Goal: Task Accomplishment & Management: Use online tool/utility

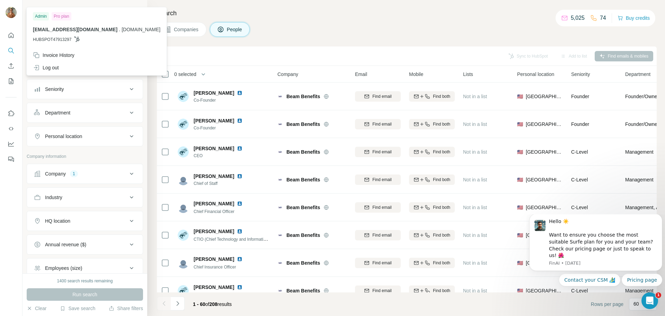
click at [12, 14] on img at bounding box center [11, 12] width 11 height 11
click at [291, 33] on div "Companies People" at bounding box center [407, 29] width 500 height 15
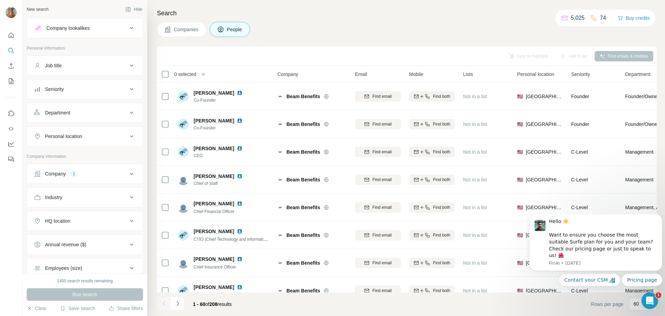
click at [193, 29] on span "Companies" at bounding box center [186, 29] width 25 height 7
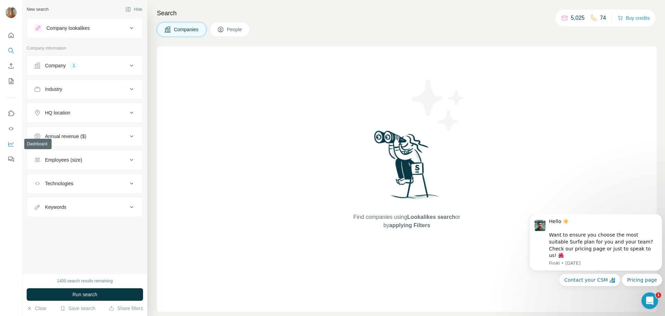
click at [14, 145] on icon "Dashboard" at bounding box center [11, 143] width 7 height 7
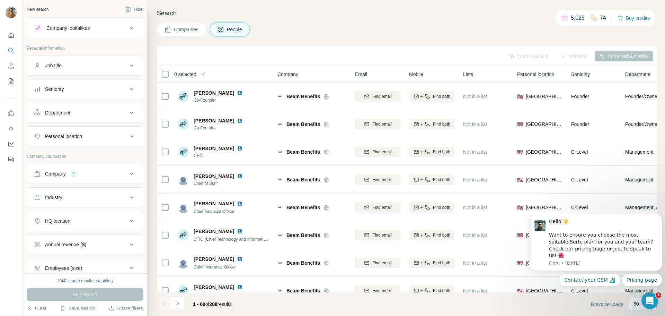
click at [181, 31] on span "Companies" at bounding box center [186, 29] width 25 height 7
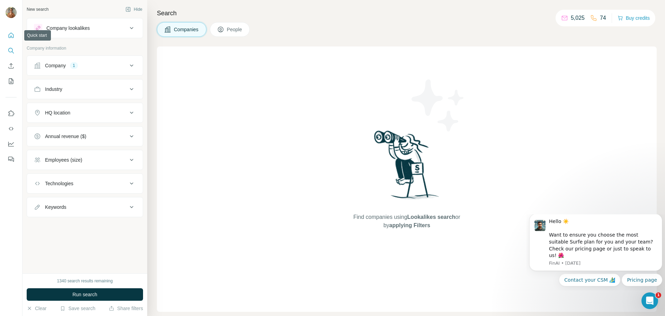
click at [11, 36] on icon "Quick start" at bounding box center [11, 35] width 7 height 7
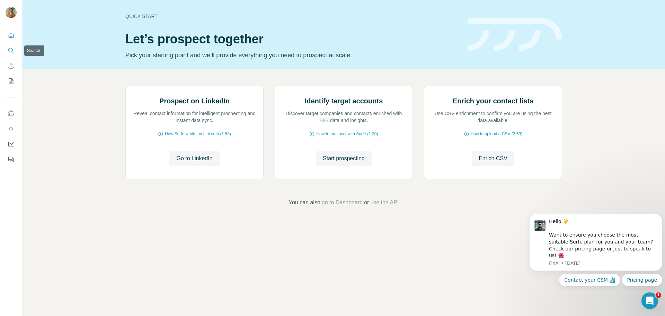
click at [9, 53] on icon "Search" at bounding box center [11, 50] width 7 height 7
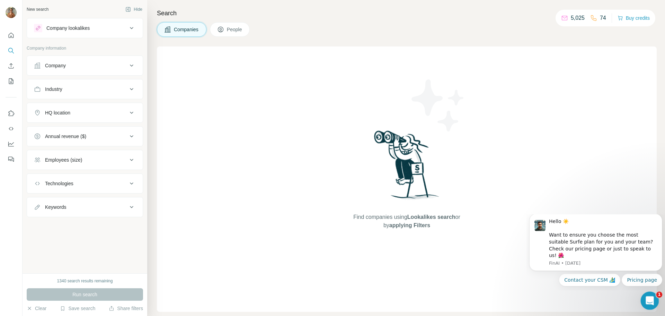
click at [651, 296] on icon "Open Intercom Messenger" at bounding box center [649, 299] width 11 height 11
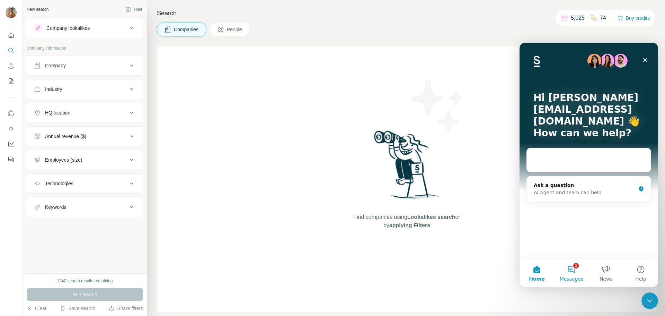
click at [573, 268] on button "1 Messages" at bounding box center [572, 273] width 35 height 28
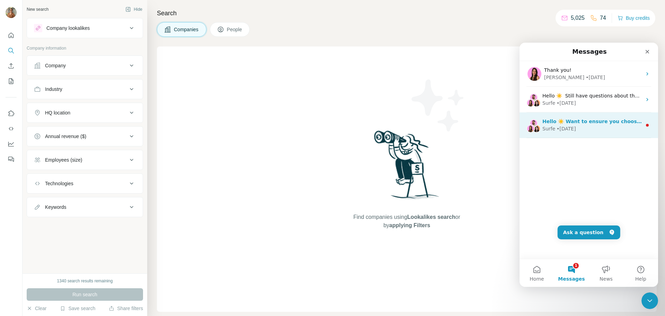
click at [609, 126] on div "Surfe • [DATE]" at bounding box center [592, 128] width 99 height 7
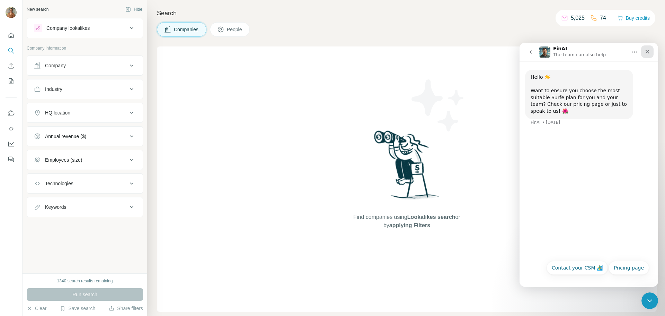
click at [644, 56] on div "Close" at bounding box center [648, 51] width 12 height 12
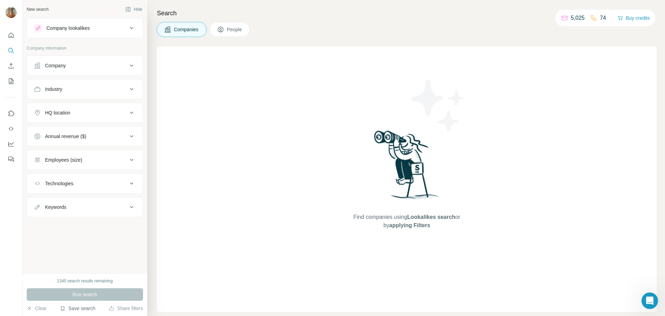
click at [79, 311] on button "Save search" at bounding box center [77, 308] width 35 height 7
click at [88, 297] on div "View my saved searches" at bounding box center [97, 296] width 73 height 14
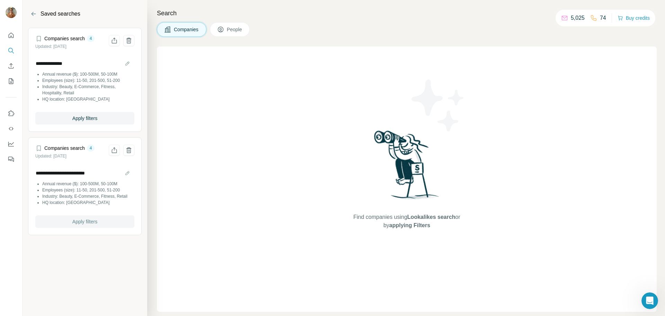
click at [81, 221] on span "Apply filters" at bounding box center [84, 221] width 25 height 7
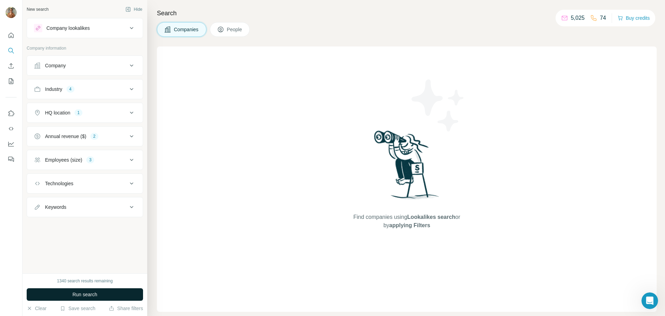
click at [88, 290] on button "Run search" at bounding box center [85, 294] width 116 height 12
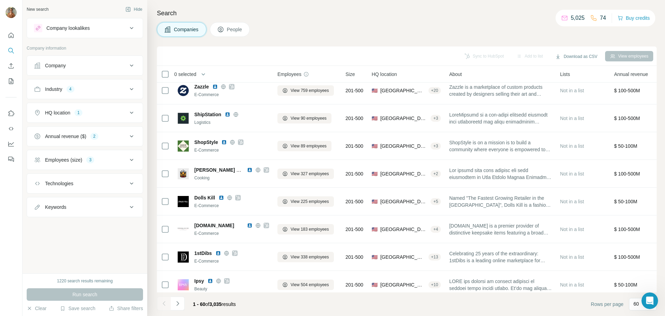
scroll to position [139, 0]
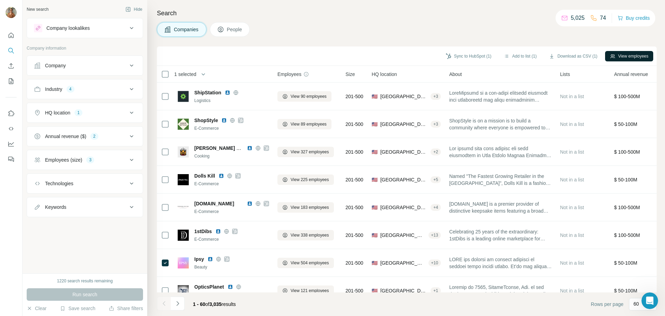
click at [639, 56] on button "View employees" at bounding box center [630, 56] width 48 height 10
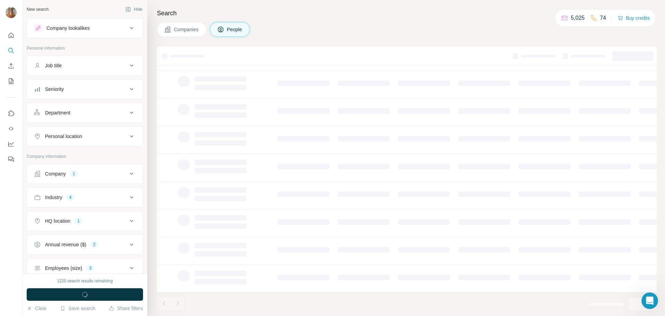
scroll to position [71, 0]
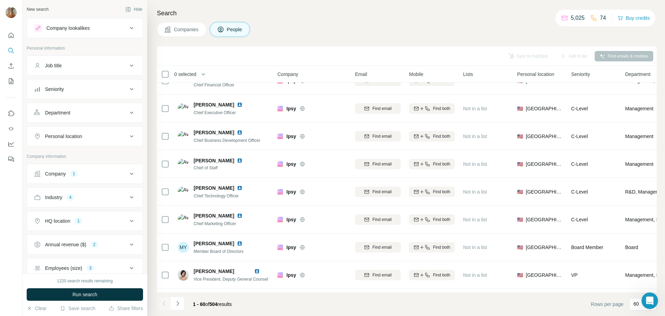
scroll to position [139, 0]
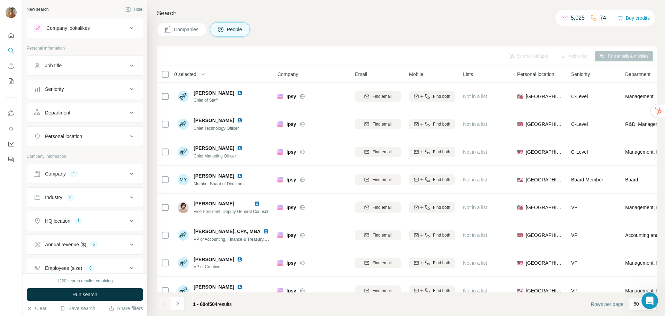
click at [90, 90] on div "Seniority" at bounding box center [81, 89] width 94 height 7
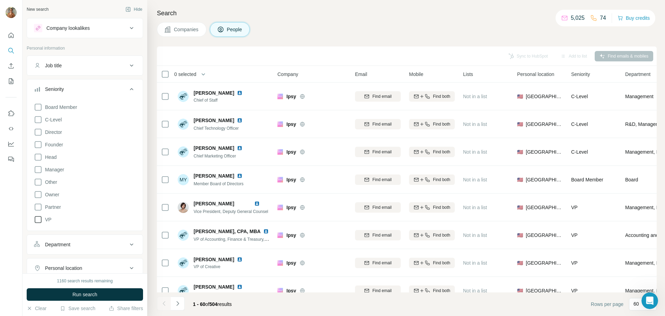
click at [37, 220] on icon at bounding box center [38, 219] width 8 height 8
click at [35, 158] on icon at bounding box center [38, 157] width 7 height 7
click at [37, 131] on icon at bounding box center [38, 132] width 8 height 8
click at [180, 32] on span "Companies" at bounding box center [186, 29] width 25 height 7
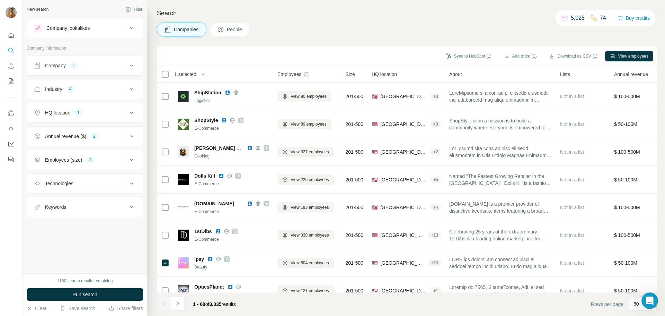
click at [230, 31] on span "People" at bounding box center [235, 29] width 16 height 7
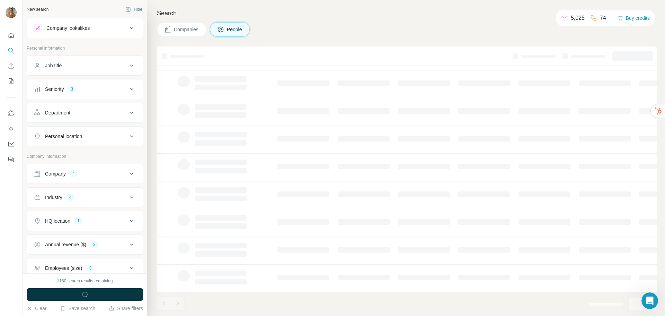
click at [177, 27] on span "Companies" at bounding box center [186, 29] width 25 height 7
click at [188, 31] on span "Companies" at bounding box center [186, 29] width 25 height 7
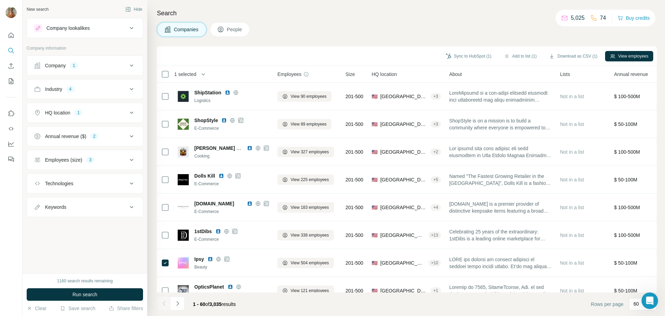
scroll to position [139, 0]
click at [636, 58] on button "View employees" at bounding box center [630, 56] width 48 height 10
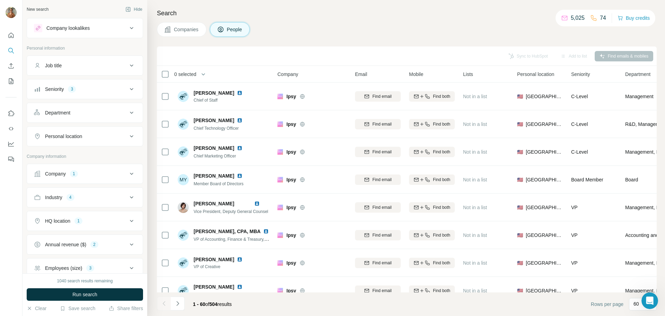
click at [118, 85] on button "Seniority 3" at bounding box center [85, 89] width 116 height 17
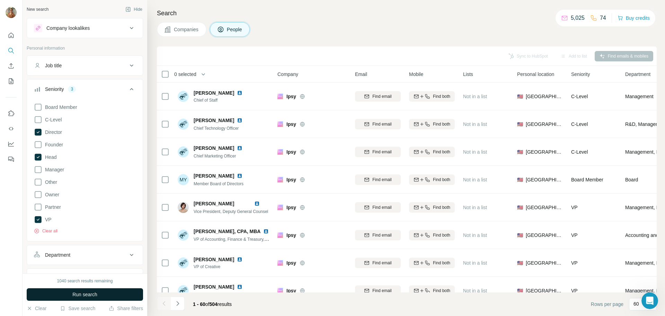
click at [71, 298] on button "Run search" at bounding box center [85, 294] width 116 height 12
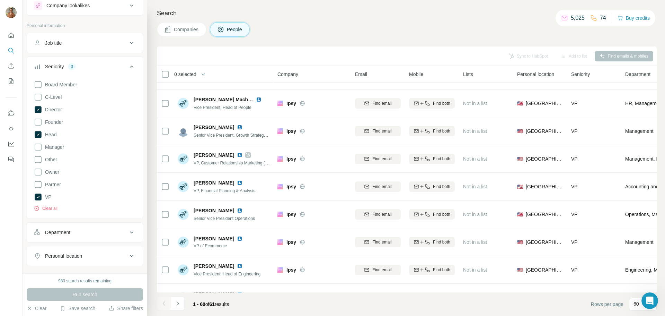
scroll to position [35, 0]
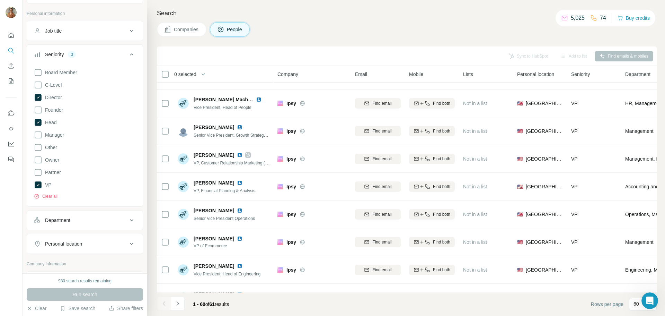
click at [85, 218] on div "Department" at bounding box center [81, 220] width 94 height 7
click at [76, 233] on div at bounding box center [81, 238] width 86 height 12
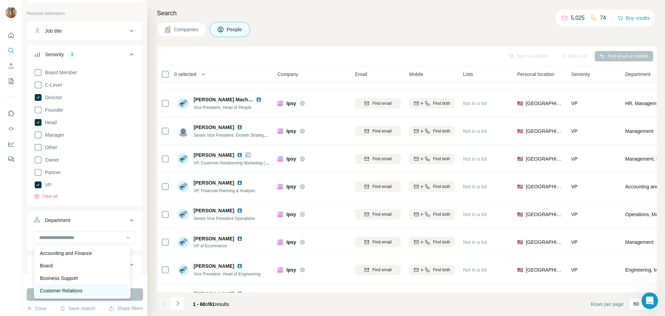
click at [66, 291] on p "Customer Relations" at bounding box center [61, 290] width 43 height 7
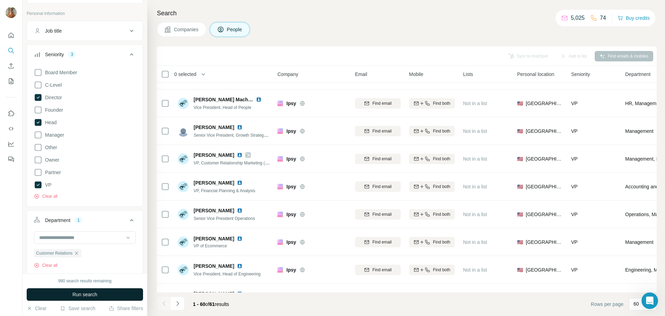
click at [78, 297] on span "Run search" at bounding box center [84, 294] width 25 height 7
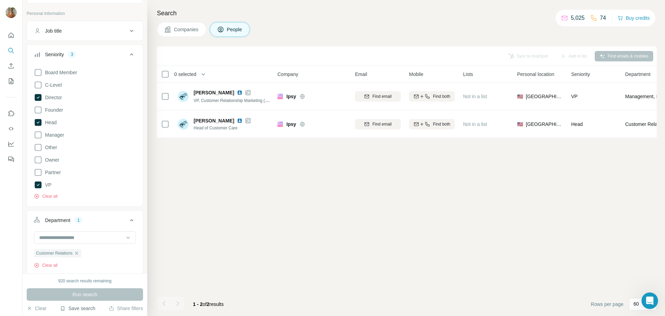
click at [73, 307] on button "Save search" at bounding box center [77, 308] width 35 height 7
click at [84, 283] on div "Save search" at bounding box center [97, 282] width 73 height 14
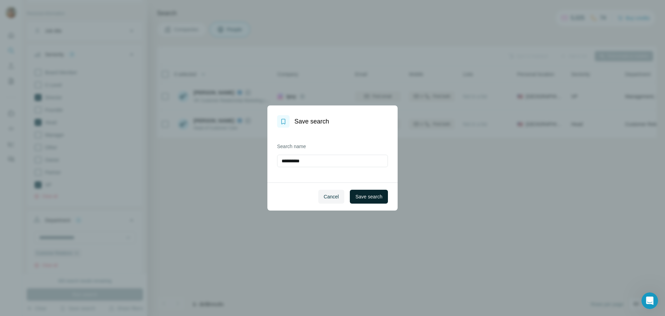
click at [369, 196] on span "Save search" at bounding box center [369, 196] width 27 height 7
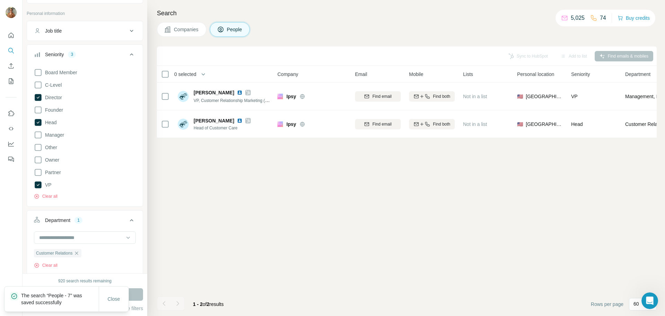
click at [182, 28] on span "Companies" at bounding box center [186, 29] width 25 height 7
click at [187, 30] on span "Companies" at bounding box center [186, 29] width 25 height 7
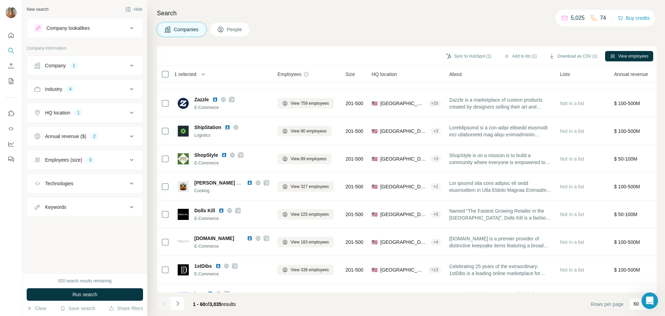
scroll to position [193, 0]
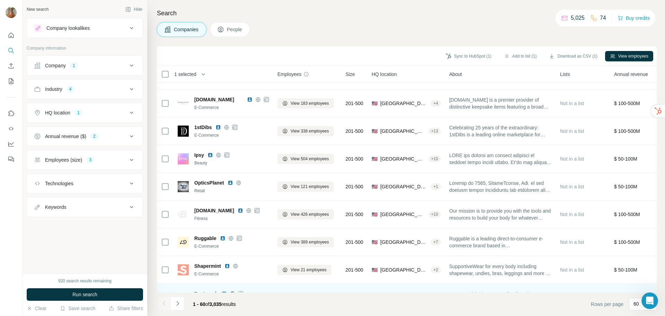
scroll to position [277, 0]
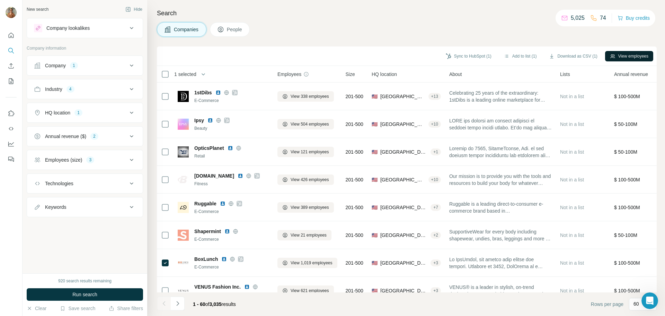
click at [631, 53] on button "View employees" at bounding box center [630, 56] width 48 height 10
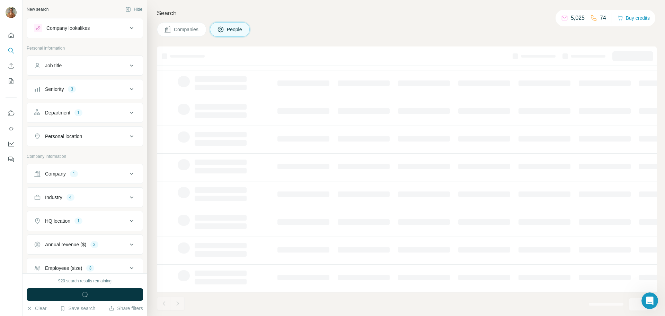
scroll to position [71, 0]
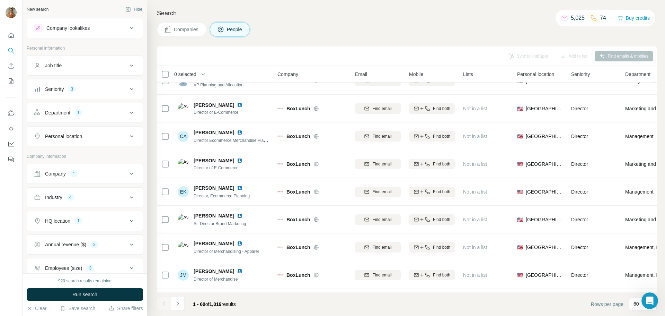
scroll to position [277, 0]
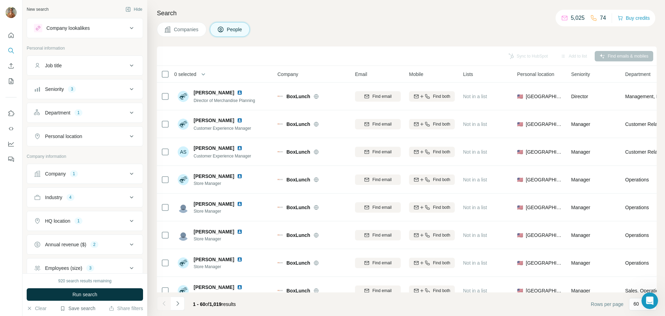
click at [78, 307] on button "Save search" at bounding box center [77, 308] width 35 height 7
click at [91, 296] on div "View my saved searches" at bounding box center [97, 296] width 73 height 14
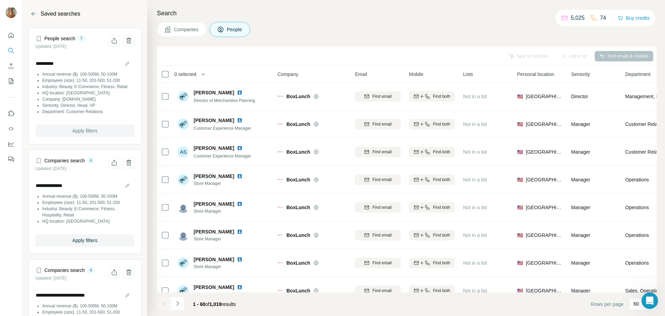
click at [84, 134] on span "Apply filters" at bounding box center [84, 130] width 25 height 7
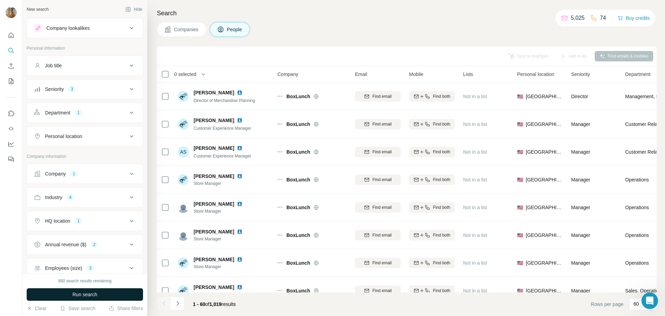
click at [71, 298] on button "Run search" at bounding box center [85, 294] width 116 height 12
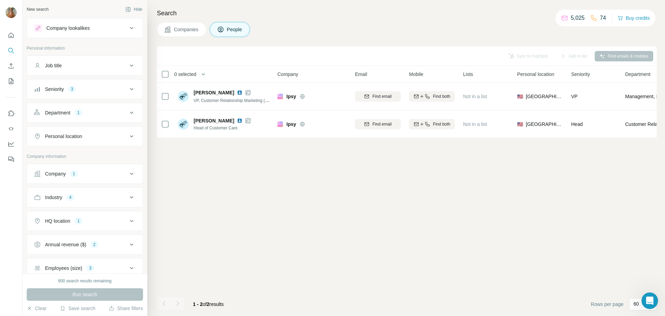
click at [106, 92] on div "Seniority 3" at bounding box center [81, 89] width 94 height 7
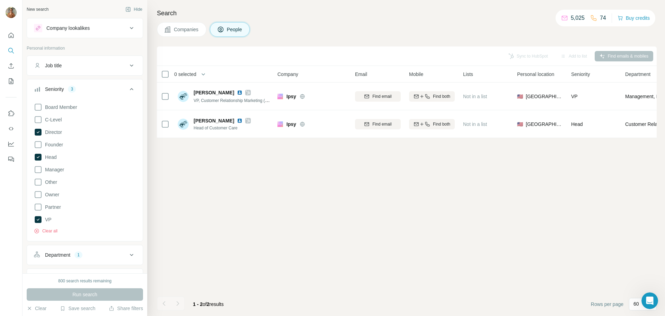
click at [118, 253] on div "Department 1" at bounding box center [81, 254] width 94 height 7
click at [215, 221] on div "Sync to HubSpot Add to list Find emails & mobiles 0 selected People Company Ema…" at bounding box center [407, 180] width 500 height 269
click at [133, 310] on button "Share filters" at bounding box center [126, 308] width 34 height 7
